Goal: Task Accomplishment & Management: Manage account settings

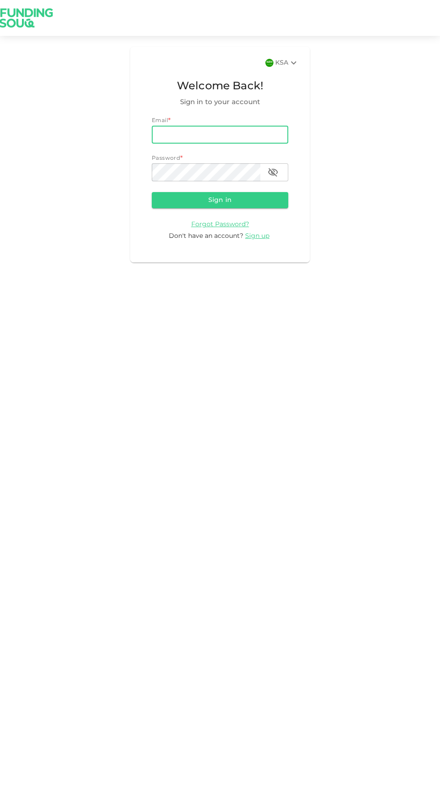
click at [199, 134] on input "email" at bounding box center [220, 135] width 136 height 18
type input "abdul5678901234@gmail.com"
click at [152, 192] on button "Sign in" at bounding box center [220, 200] width 136 height 16
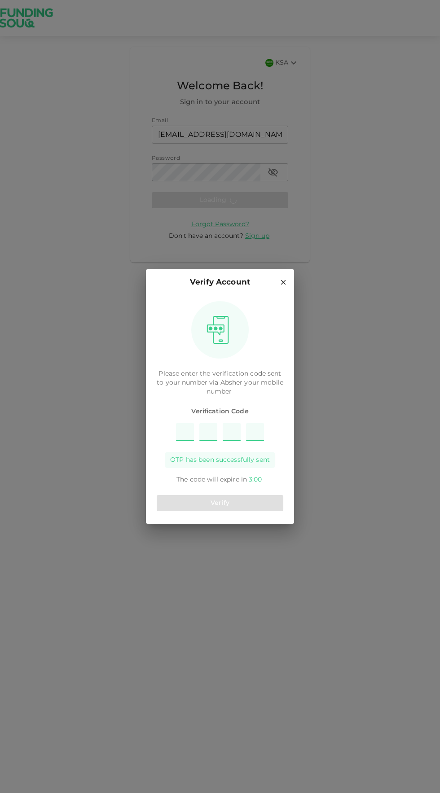
click at [187, 432] on input "Please enter OTP character 1" at bounding box center [185, 432] width 18 height 18
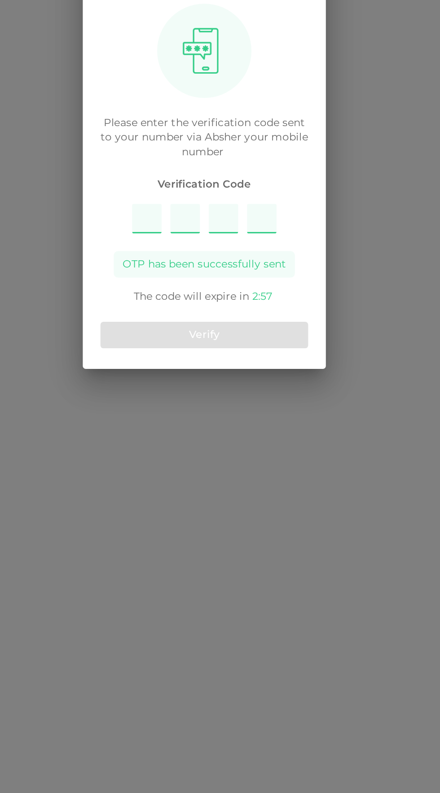
type input "5367"
type input "7"
type input "5"
type input "3"
type input "6"
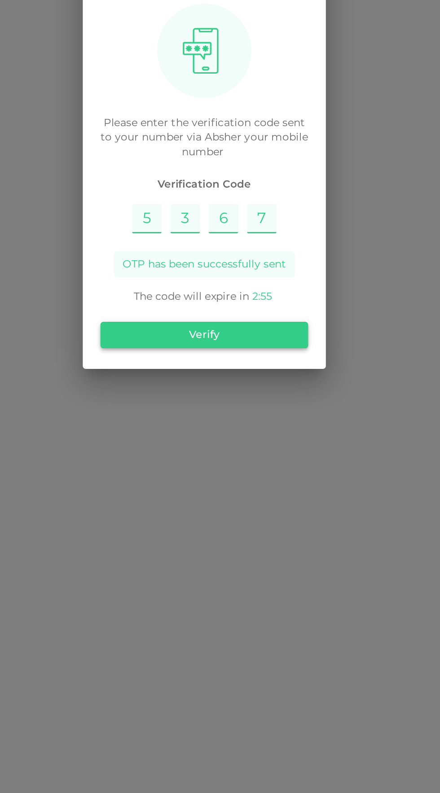
click at [192, 502] on button "Verify" at bounding box center [220, 503] width 127 height 16
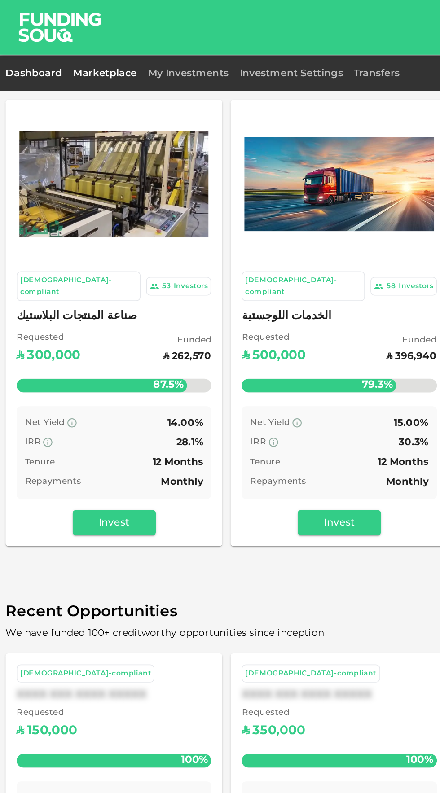
click at [15, 44] on link "Dashboard" at bounding box center [24, 47] width 40 height 6
